Goal: Check status: Check status

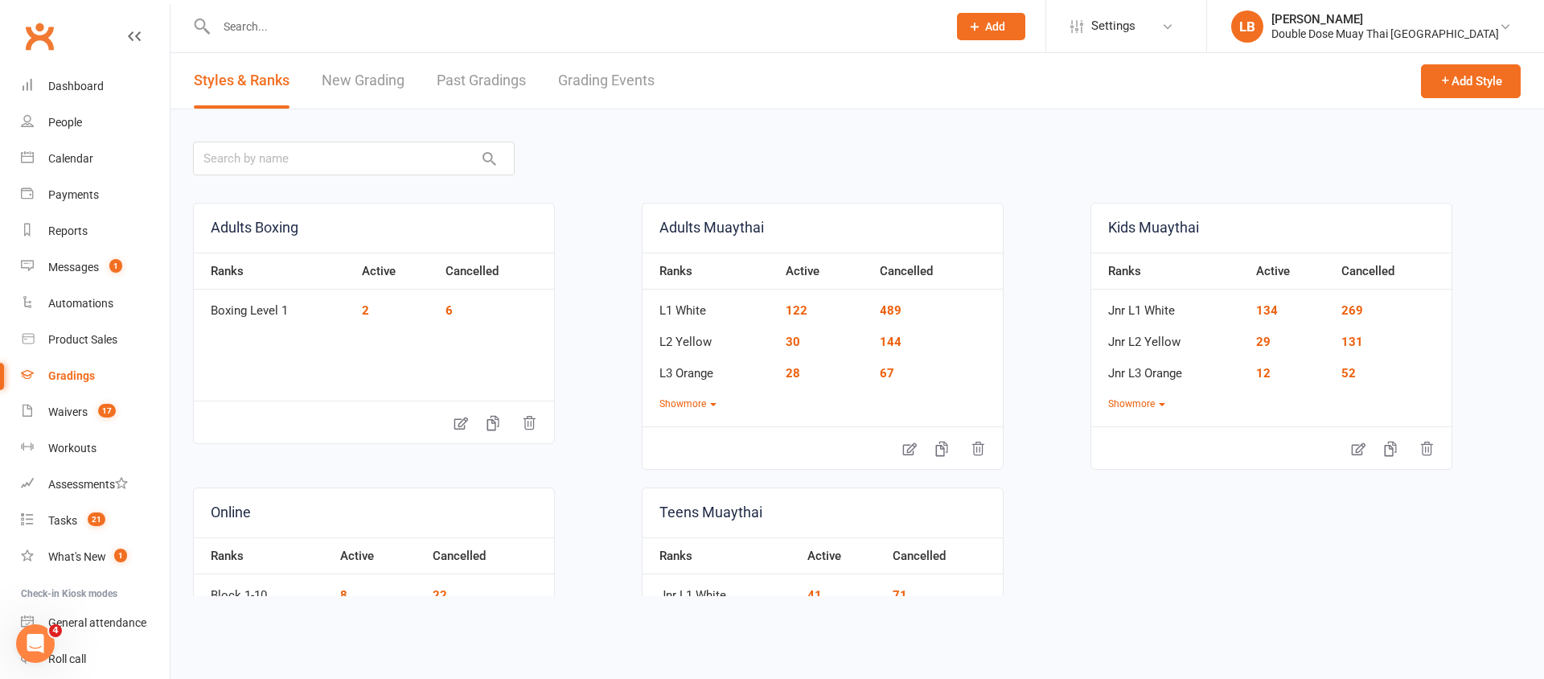
click at [609, 83] on link "Grading Events" at bounding box center [606, 80] width 96 height 55
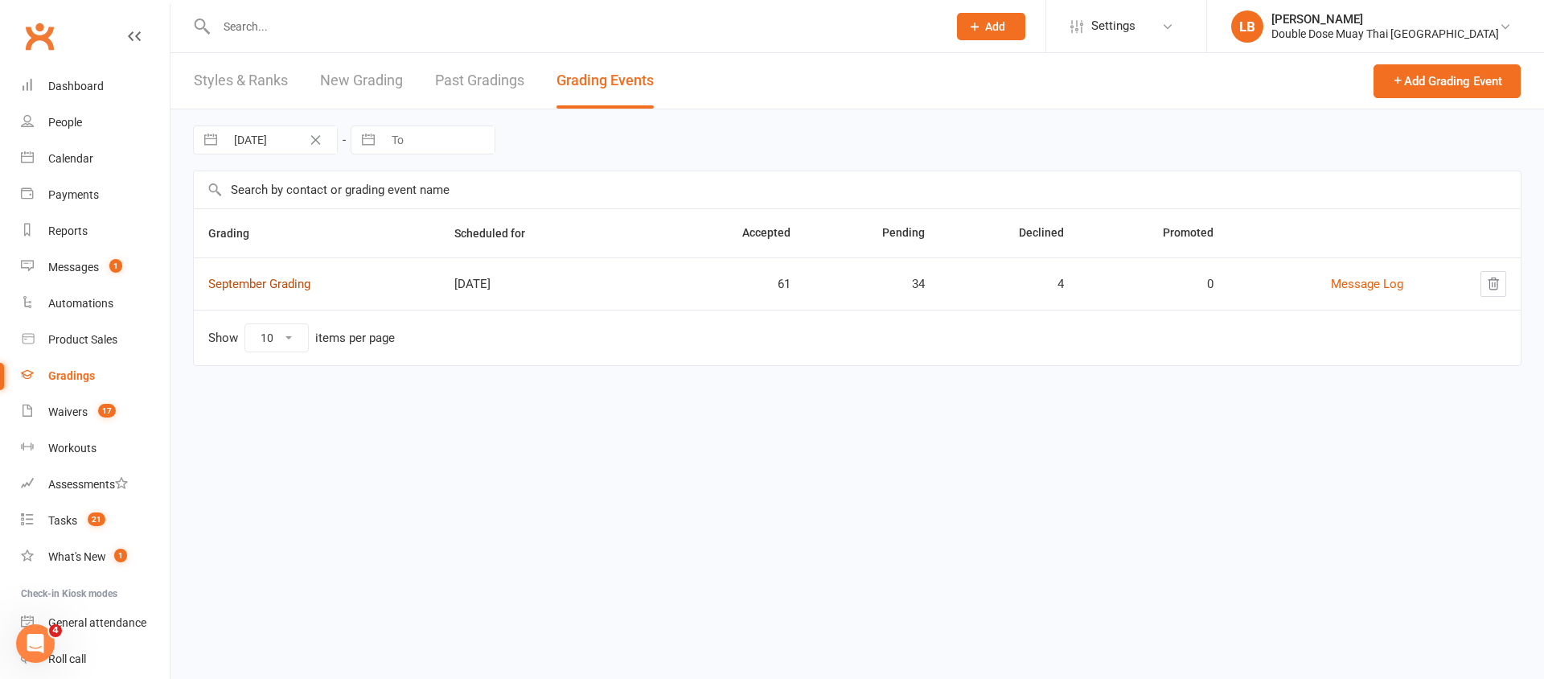
click at [269, 285] on link "September Grading" at bounding box center [259, 284] width 102 height 14
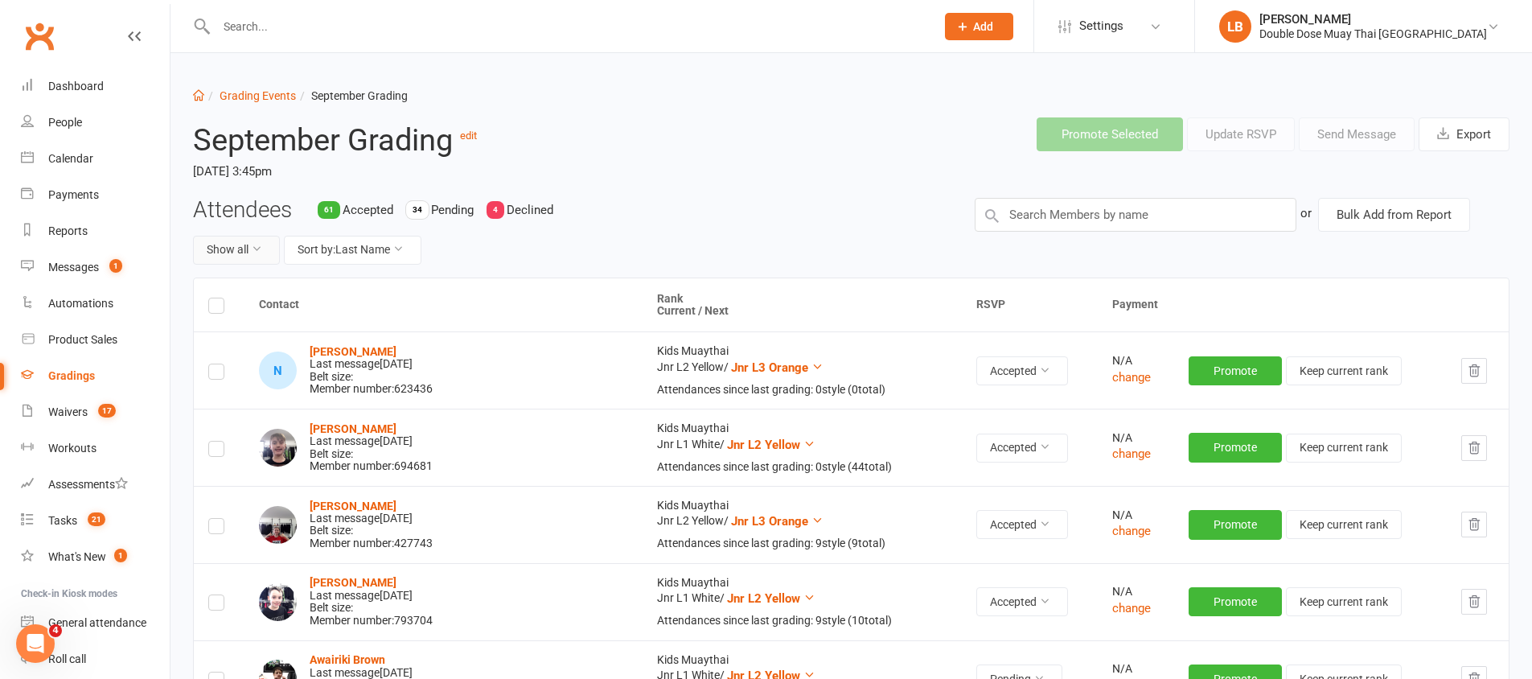
click at [240, 248] on button "Show all" at bounding box center [236, 250] width 87 height 29
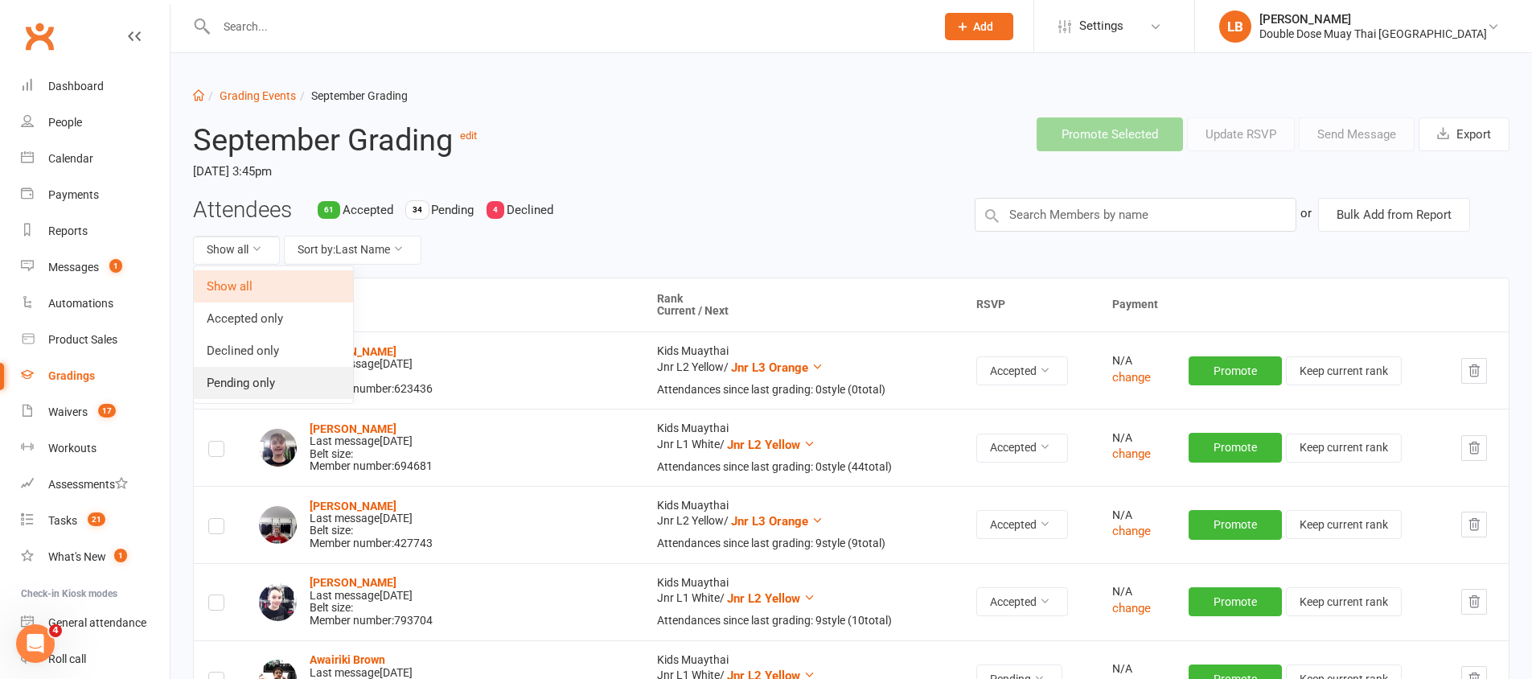
click at [264, 382] on link "Pending only" at bounding box center [273, 383] width 159 height 32
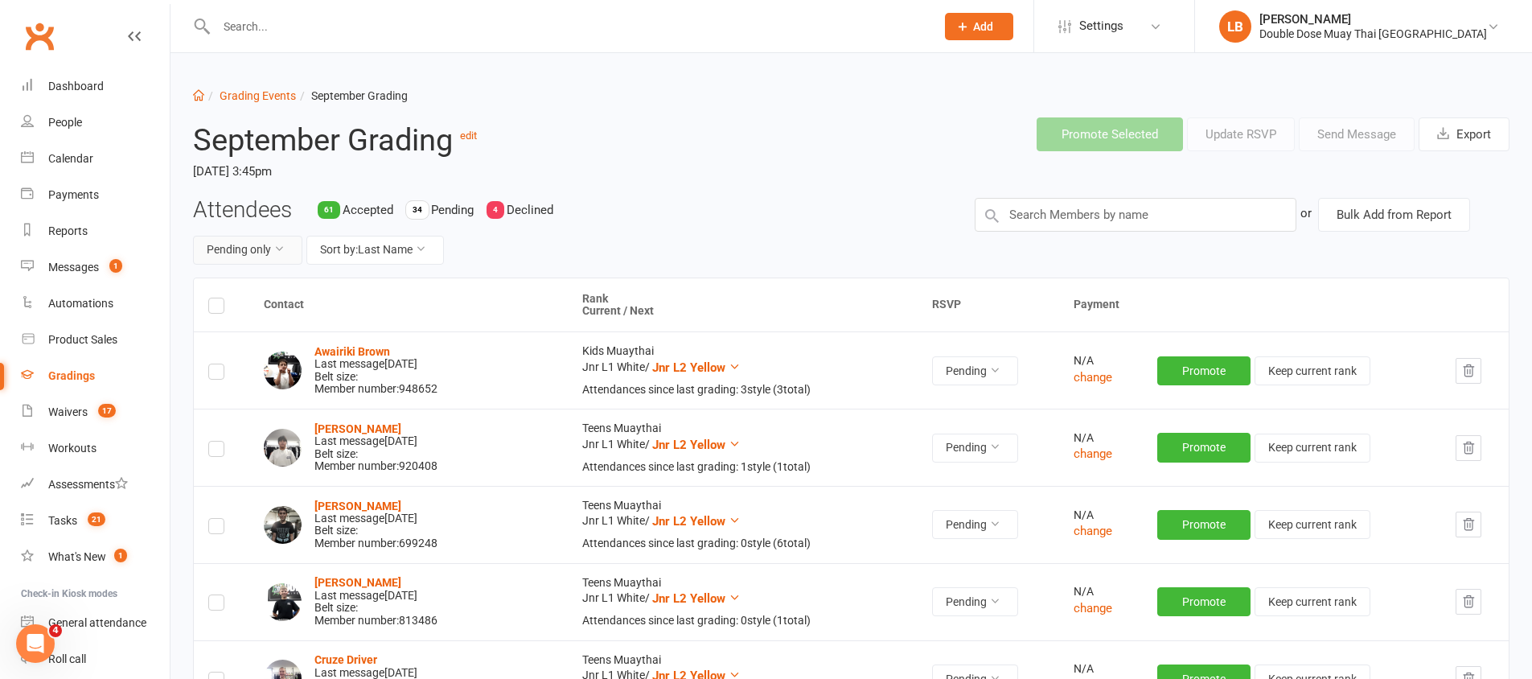
click at [248, 248] on button "Pending only" at bounding box center [247, 250] width 109 height 29
click at [253, 247] on button "Pending only" at bounding box center [247, 250] width 109 height 29
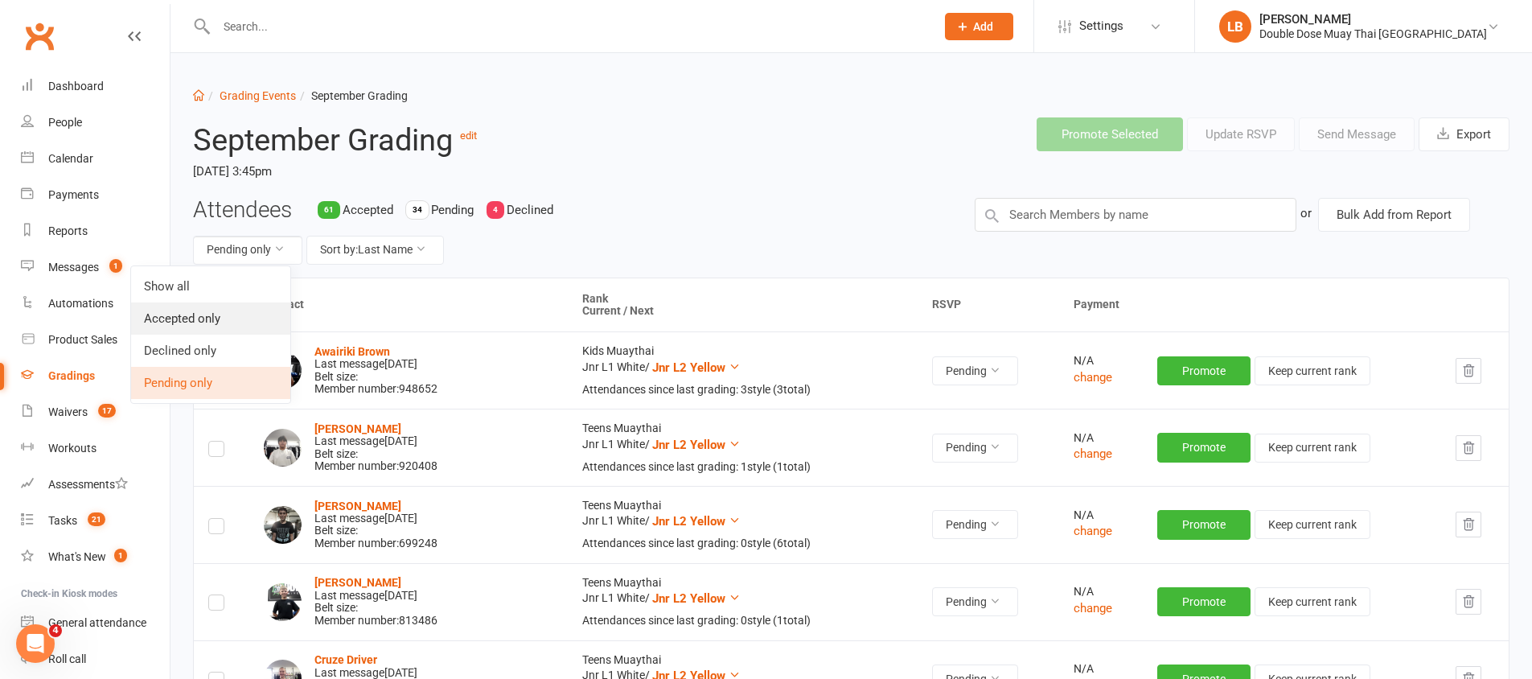
click at [204, 321] on link "Accepted only" at bounding box center [210, 318] width 159 height 32
click at [204, 321] on th at bounding box center [221, 305] width 55 height 54
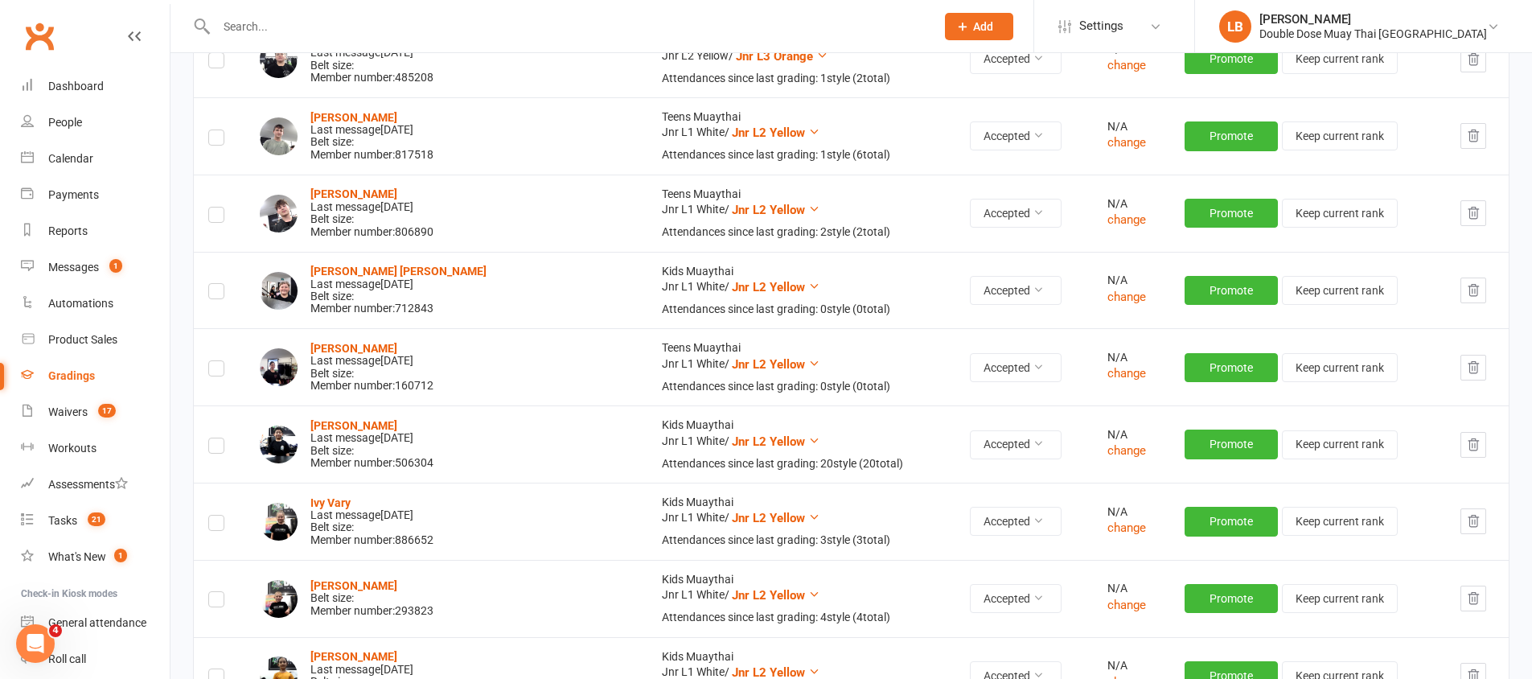
scroll to position [4248, 0]
